Goal: Check status: Check status

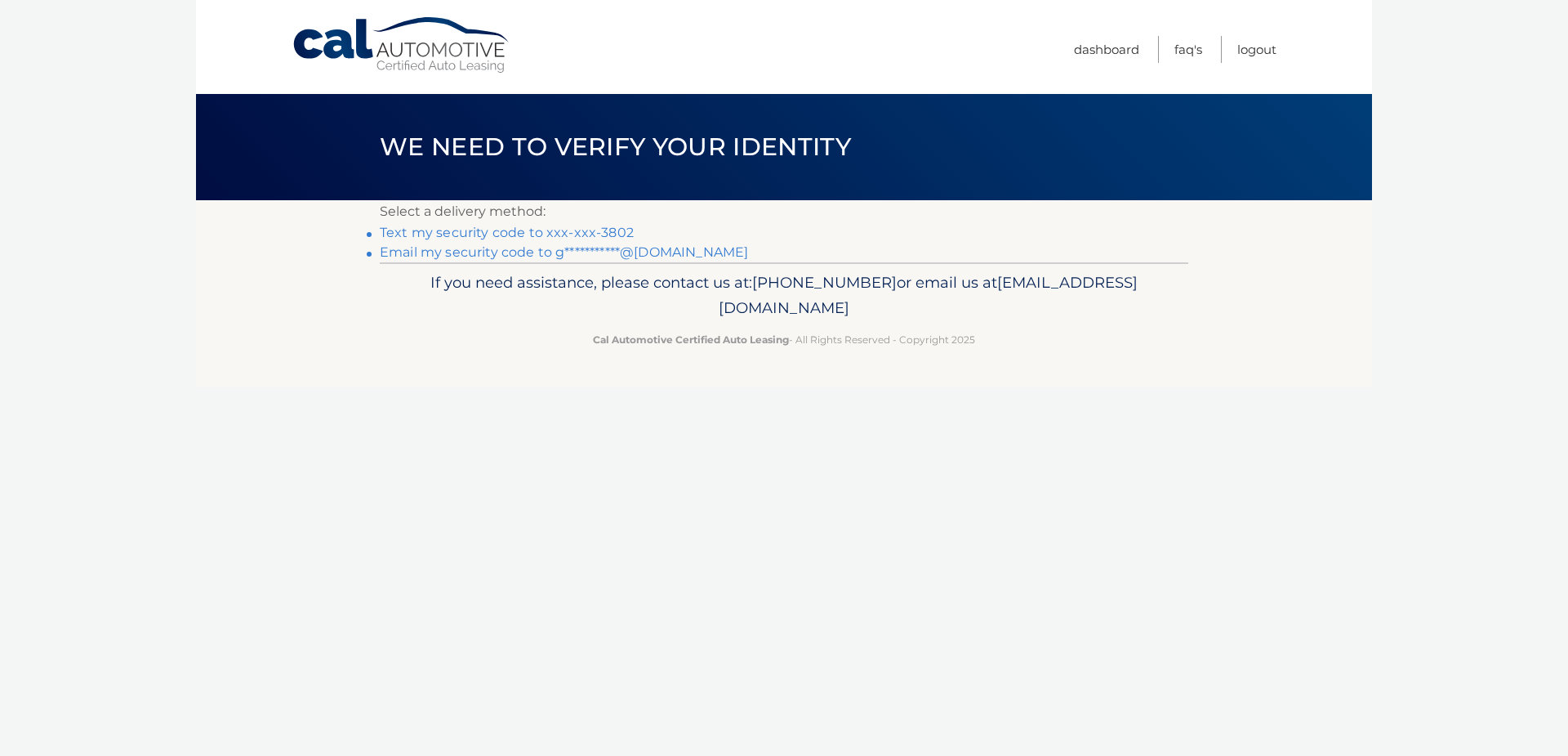
click at [494, 236] on link "Text my security code to xxx-xxx-3802" at bounding box center [506, 233] width 254 height 16
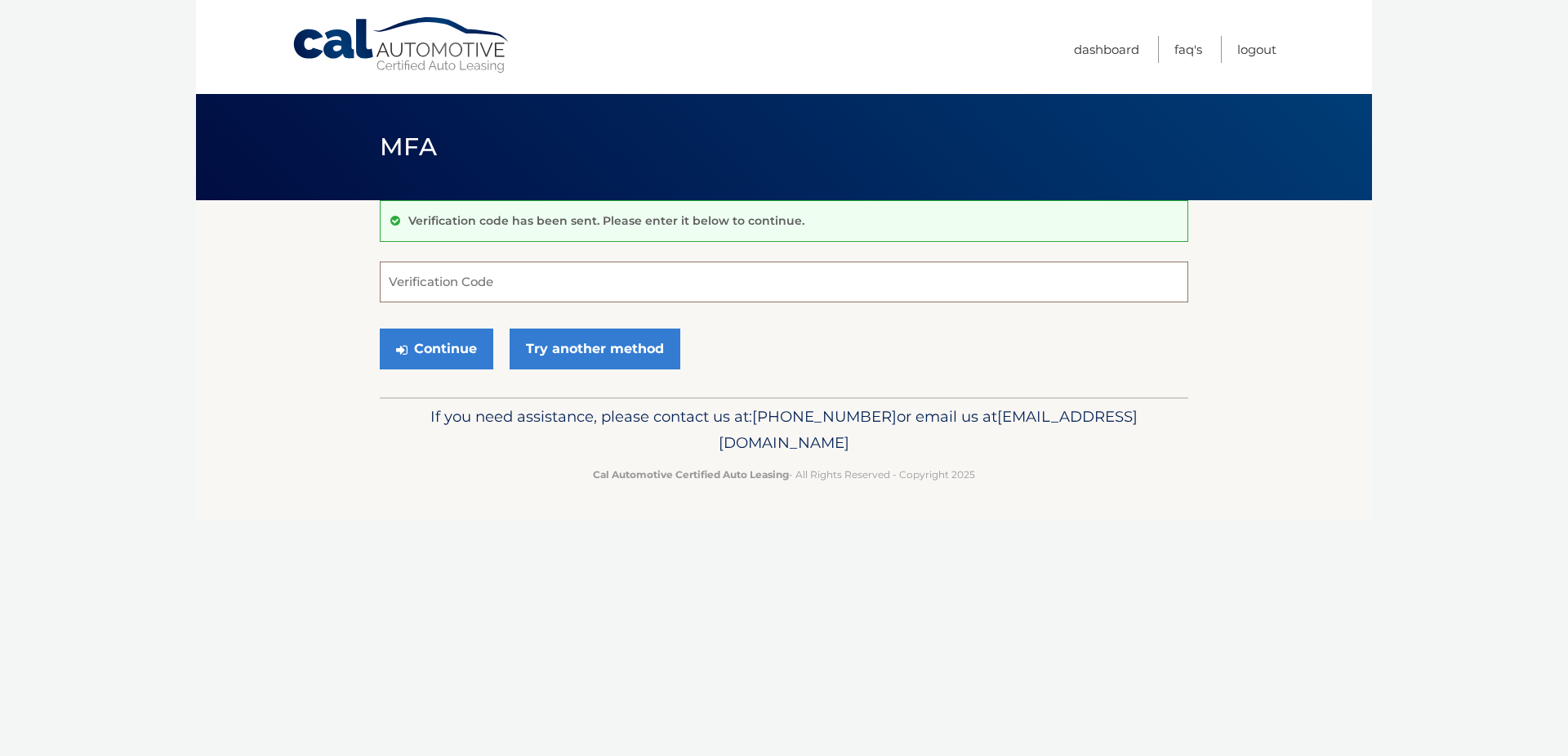
click at [473, 294] on input "Verification Code" at bounding box center [784, 282] width 809 height 41
type input "379541"
click at [452, 351] on button "Continue" at bounding box center [437, 350] width 114 height 41
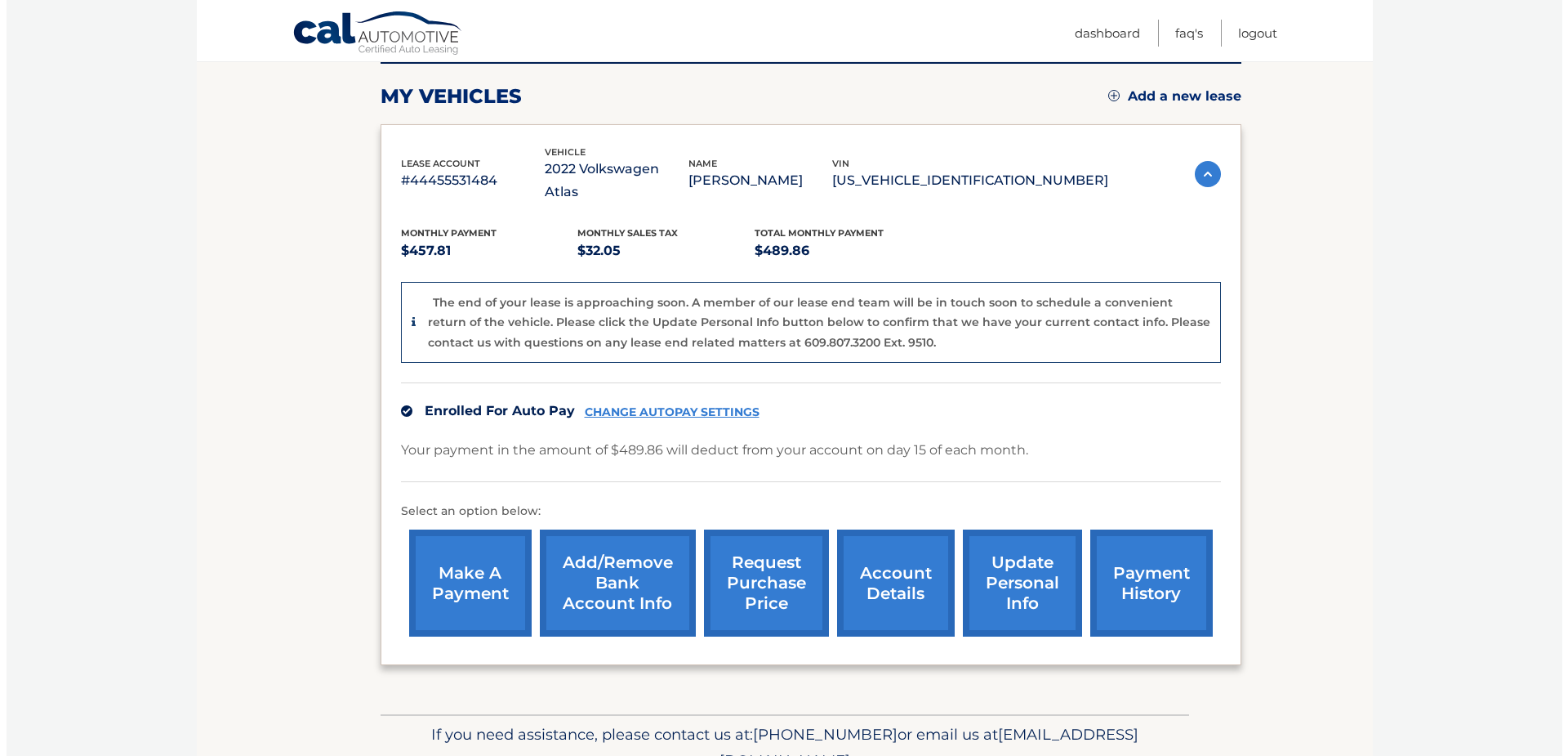
scroll to position [245, 0]
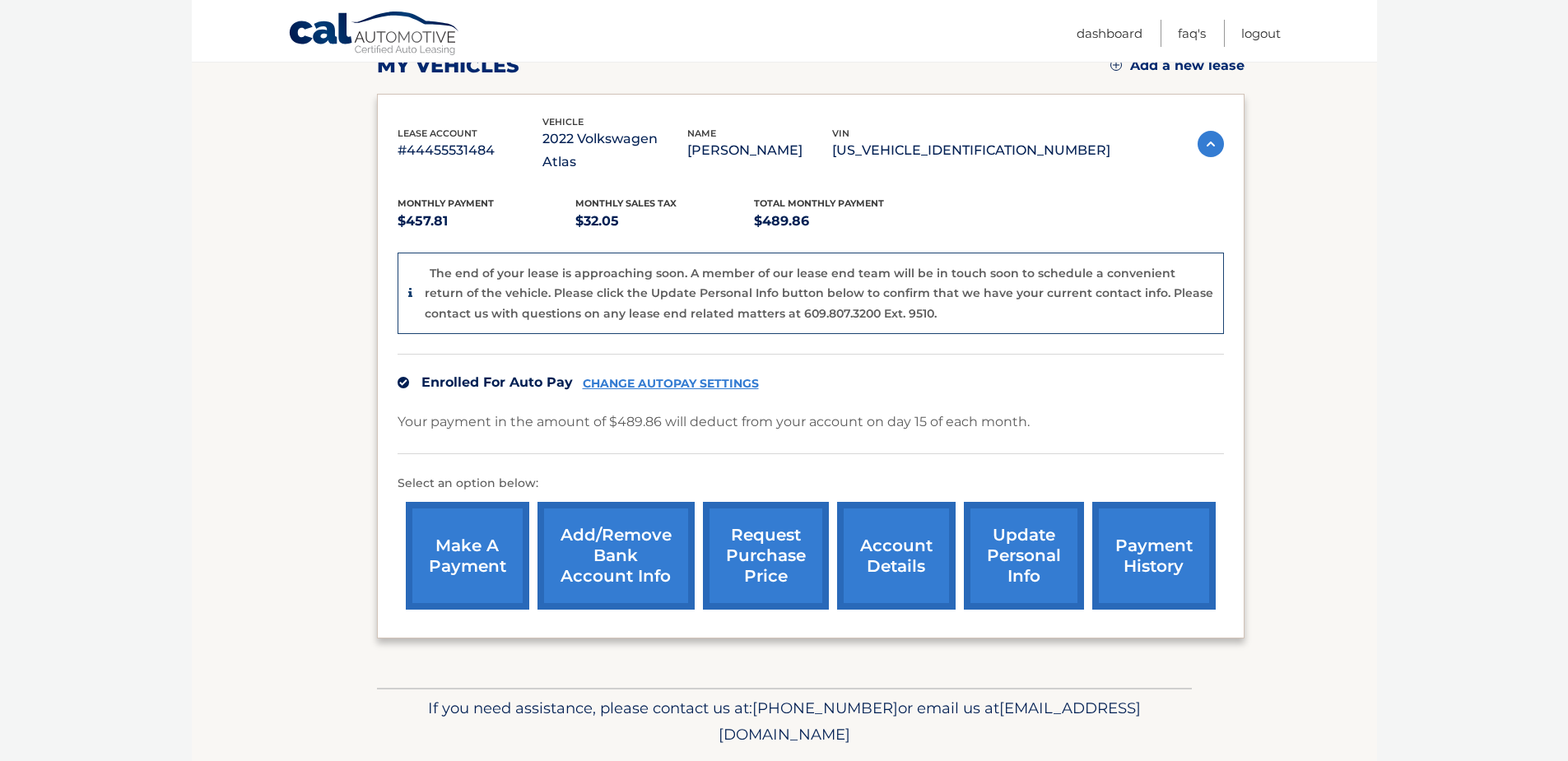
click at [791, 527] on link "request purchase price" at bounding box center [765, 555] width 126 height 108
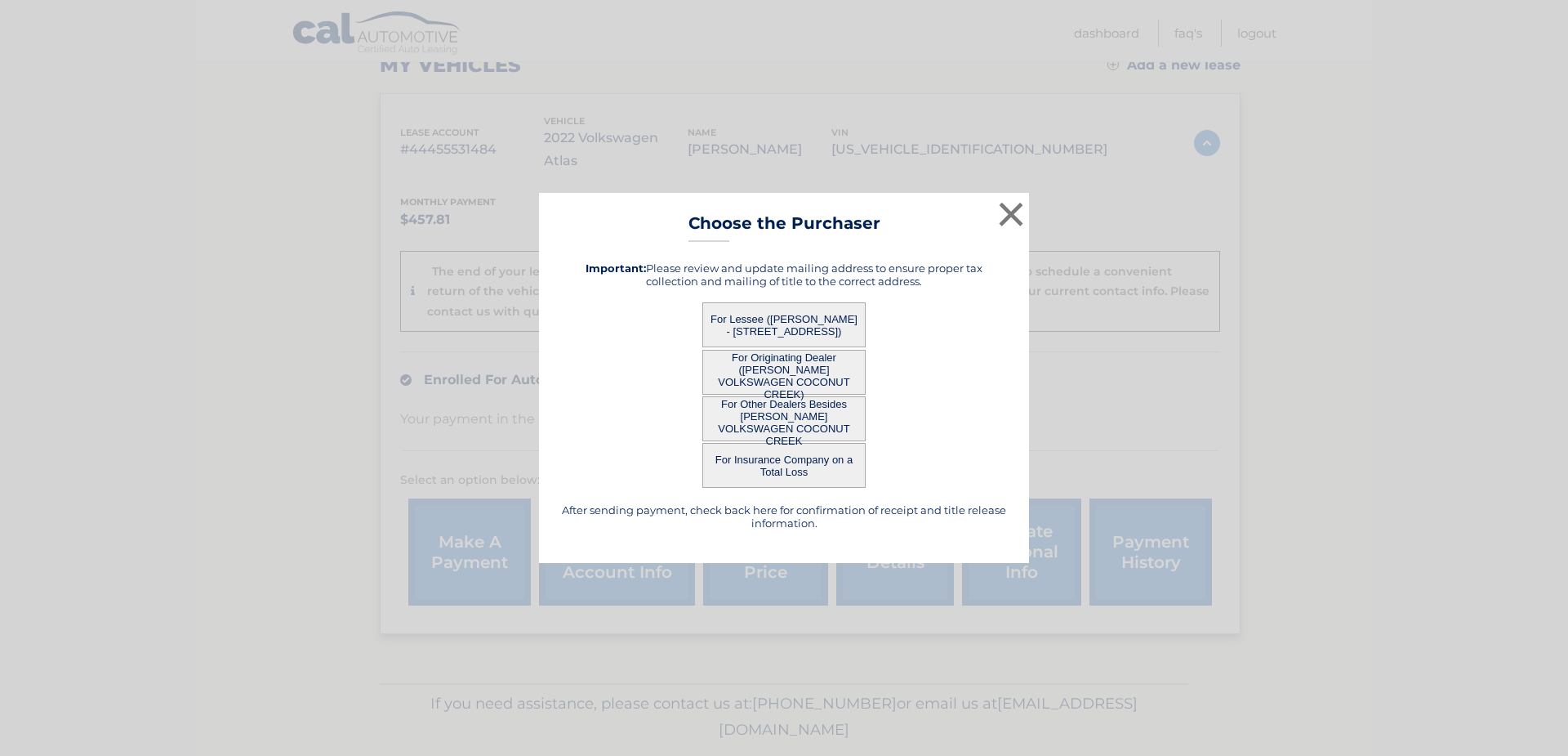
click at [829, 321] on button "For Lessee ([PERSON_NAME] - [STREET_ADDRESS])" at bounding box center [784, 325] width 163 height 45
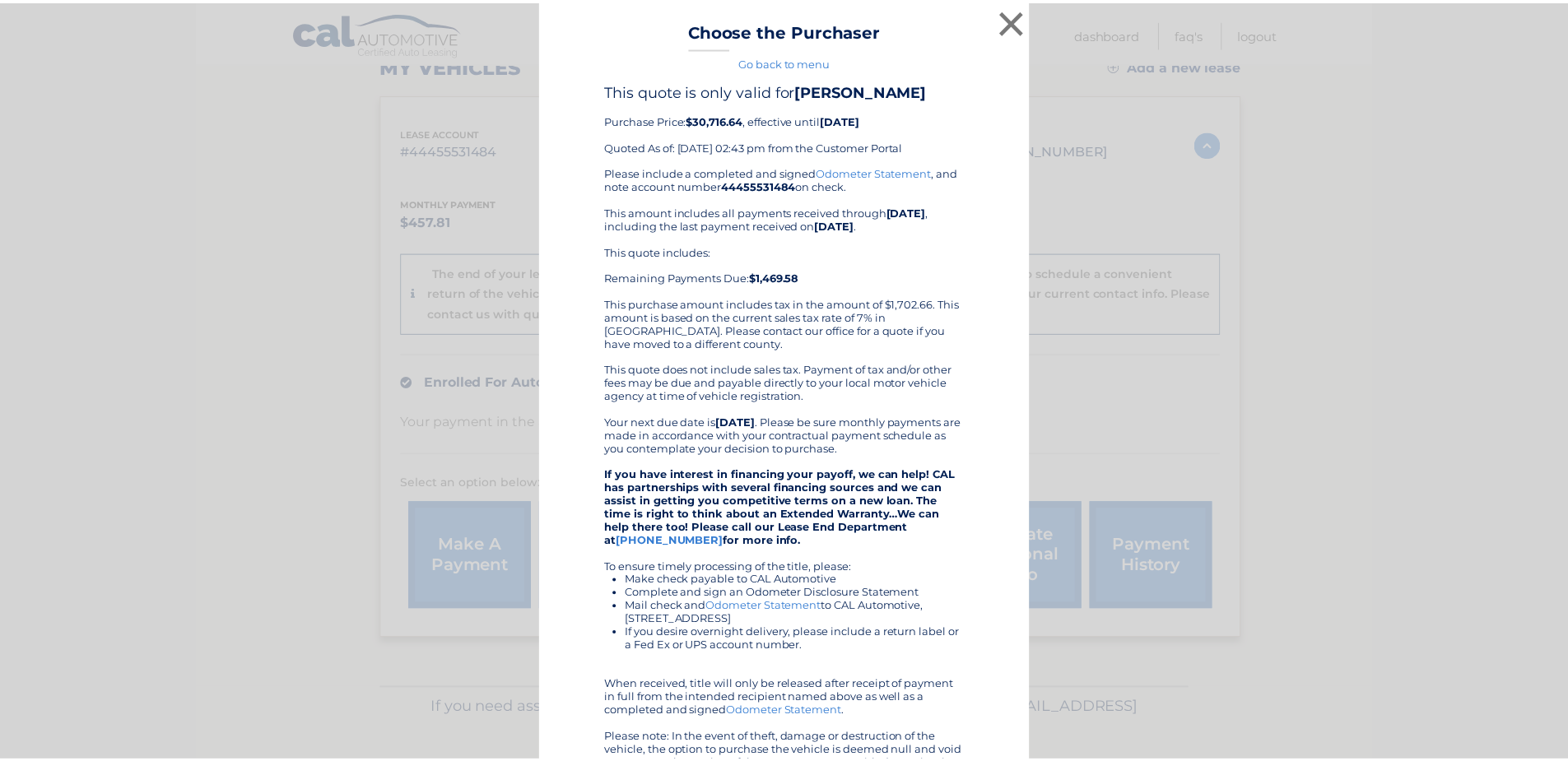
scroll to position [0, 0]
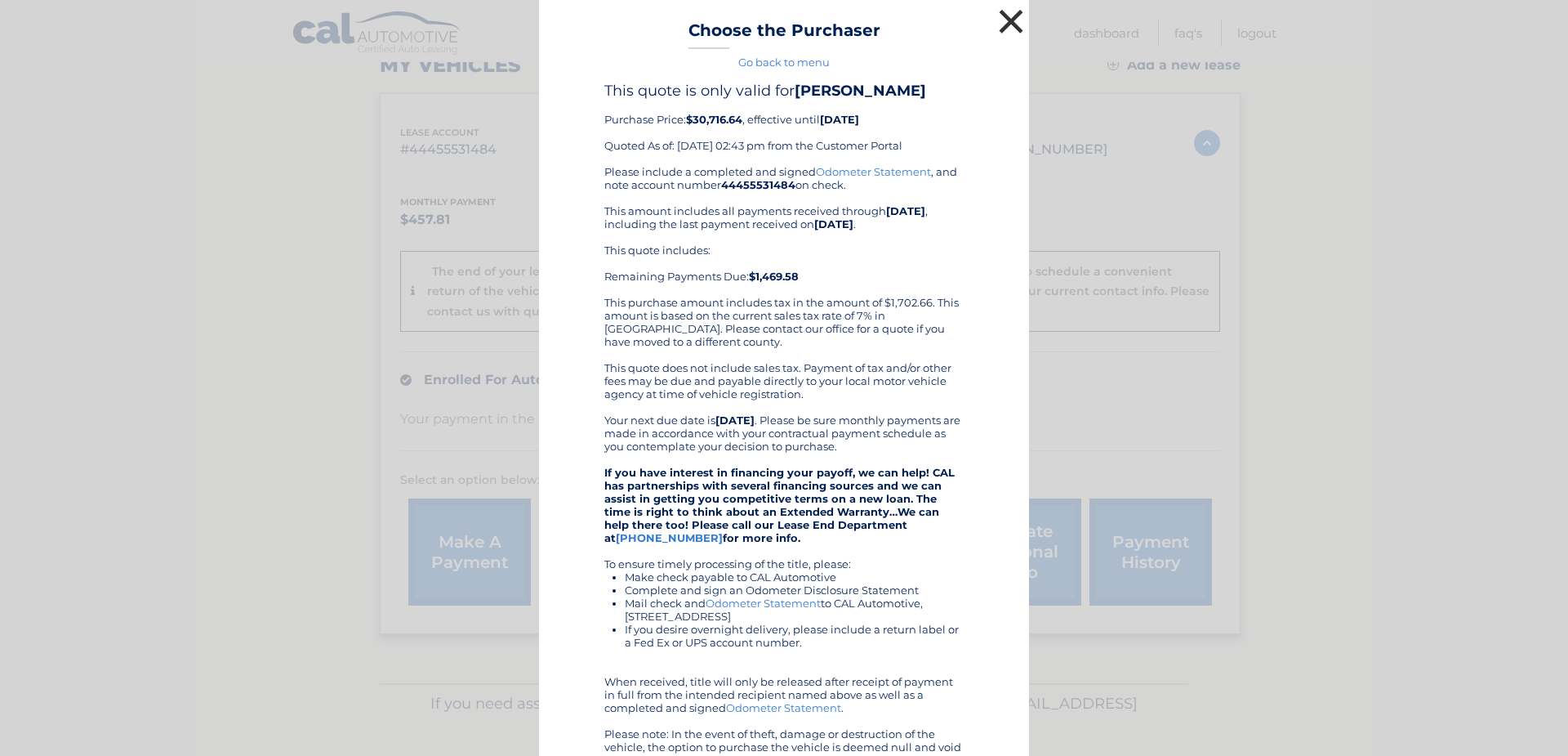
click at [1004, 24] on button "×" at bounding box center [1011, 21] width 32 height 32
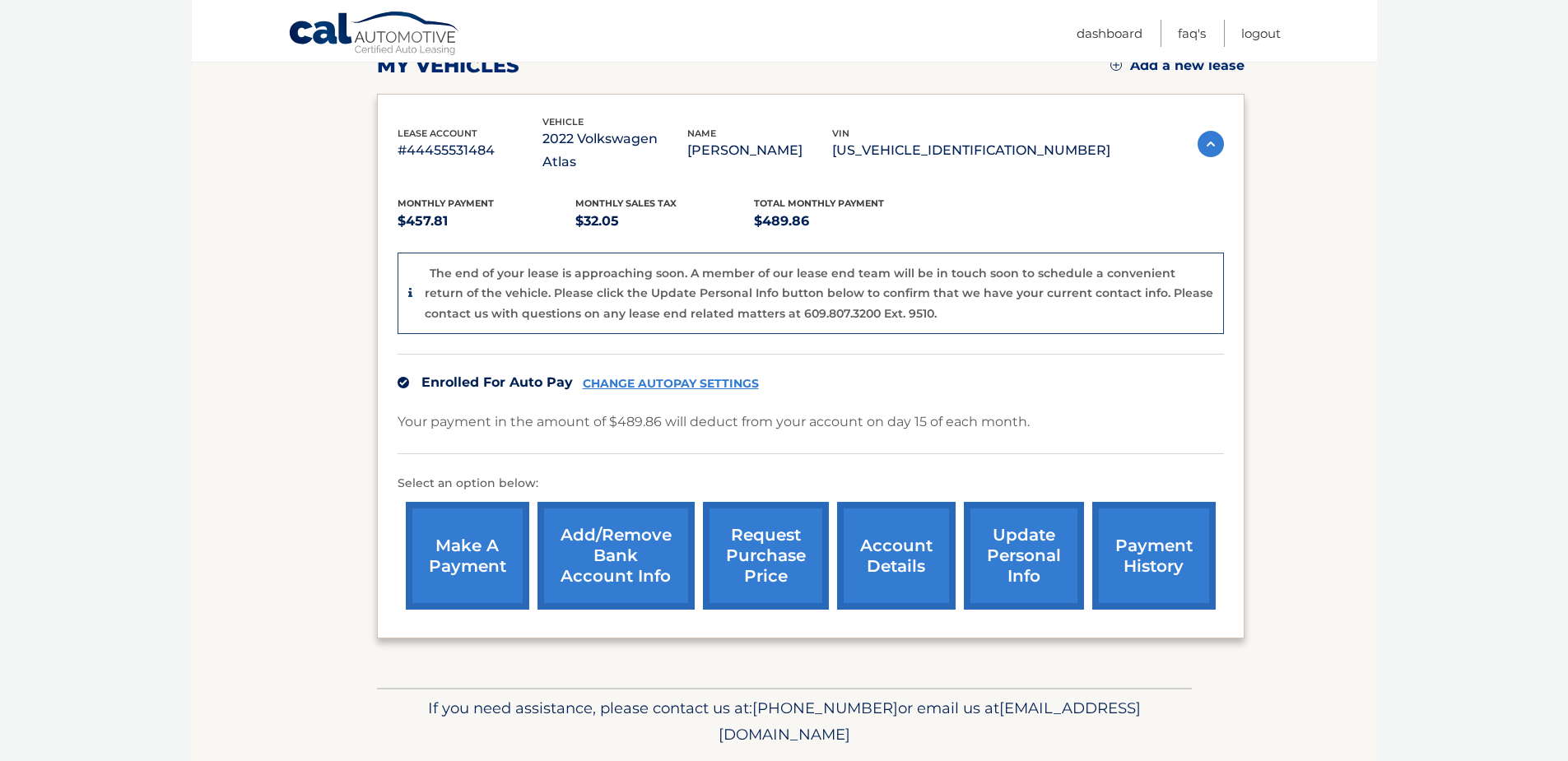
click at [881, 524] on link "account details" at bounding box center [897, 555] width 119 height 108
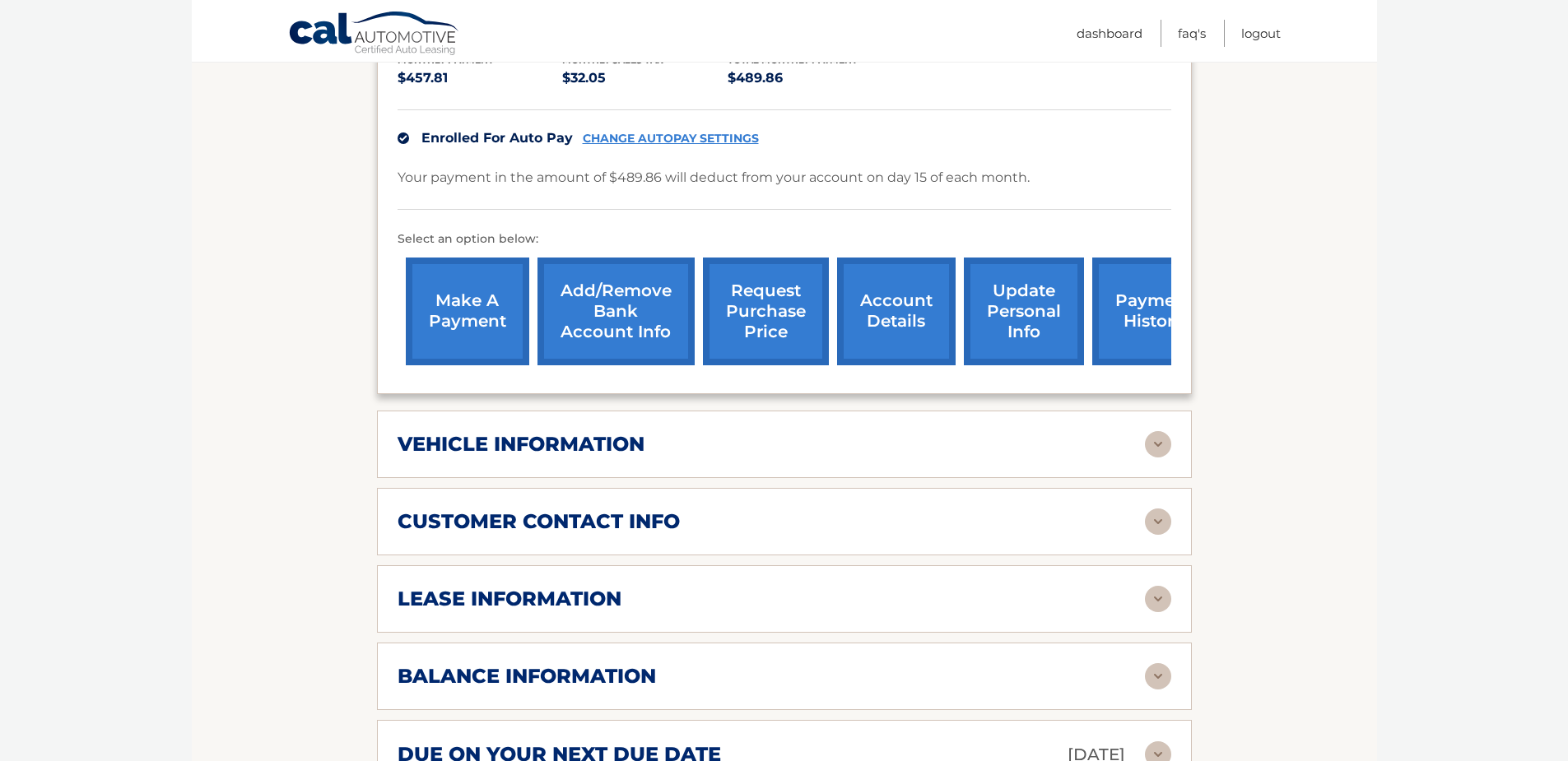
scroll to position [329, 0]
